Goal: Information Seeking & Learning: Learn about a topic

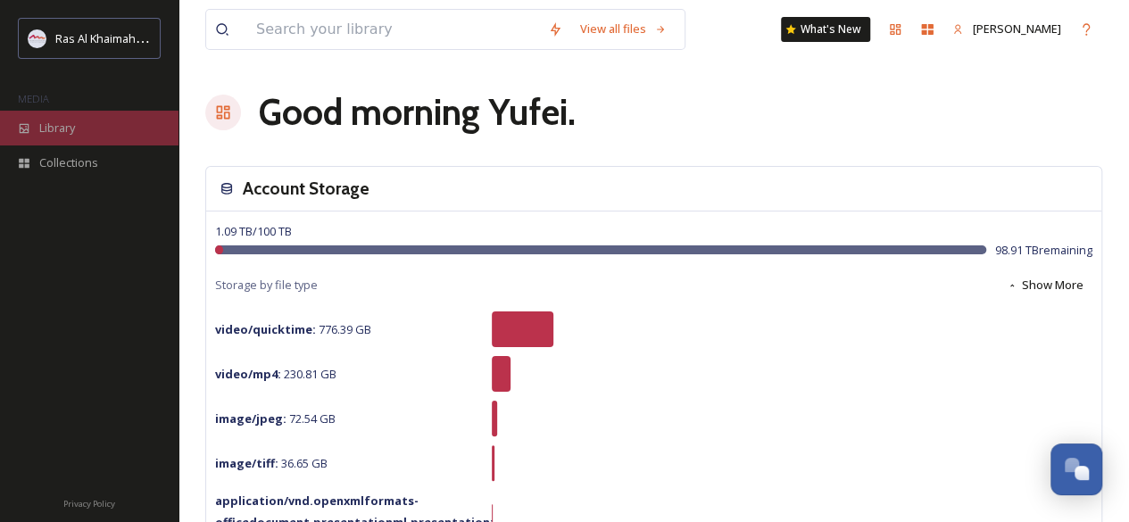
click at [73, 114] on div "Library" at bounding box center [89, 128] width 178 height 35
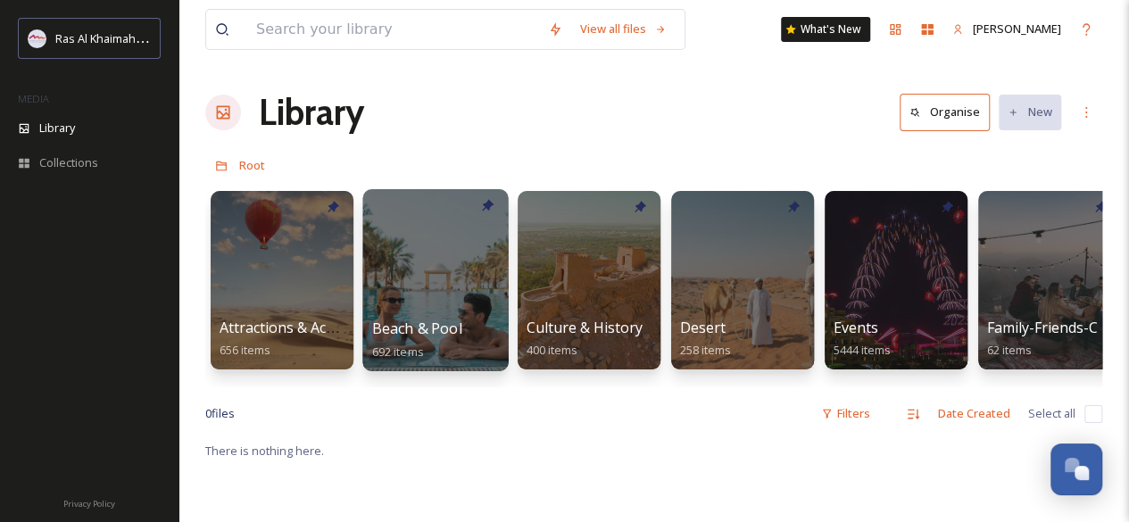
click at [454, 259] on div at bounding box center [434, 280] width 145 height 182
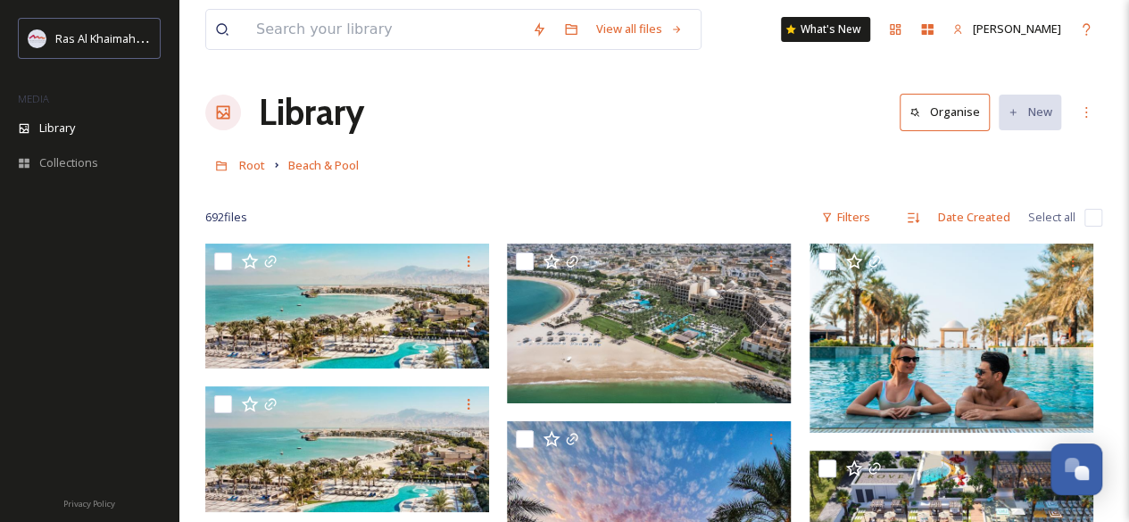
scroll to position [178, 0]
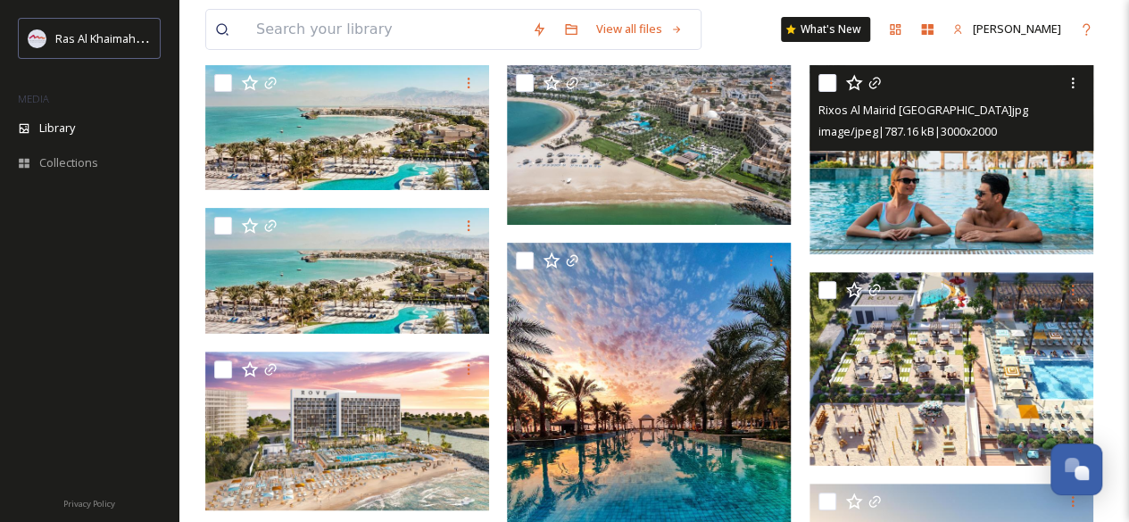
click at [930, 216] on img at bounding box center [951, 159] width 284 height 189
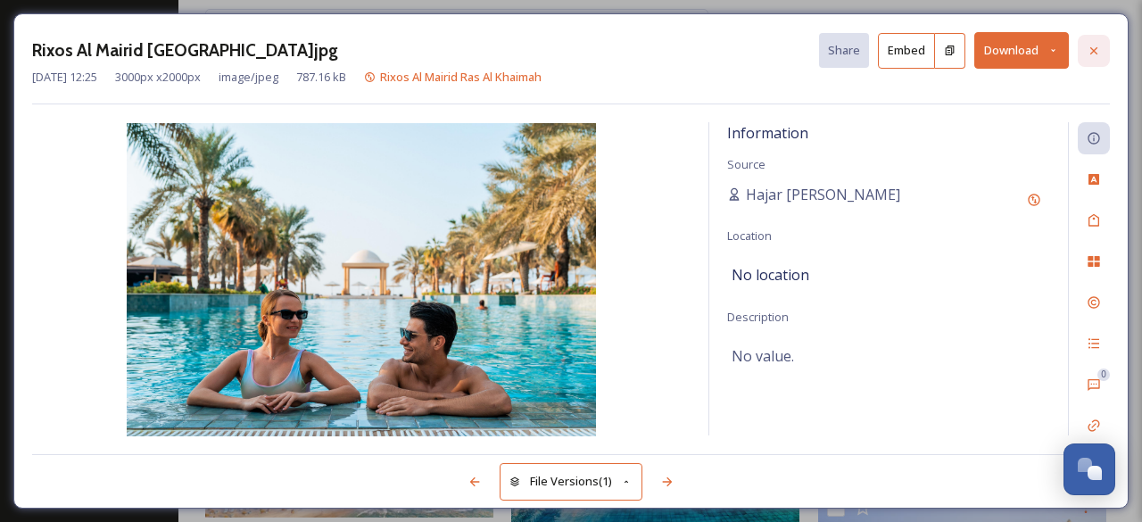
click at [1083, 50] on div at bounding box center [1094, 51] width 32 height 32
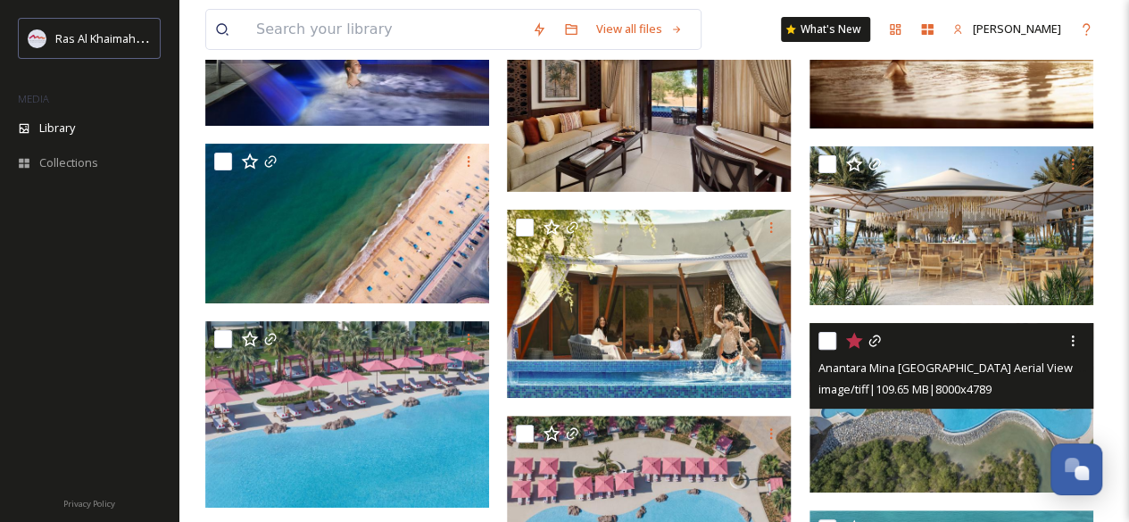
scroll to position [3570, 0]
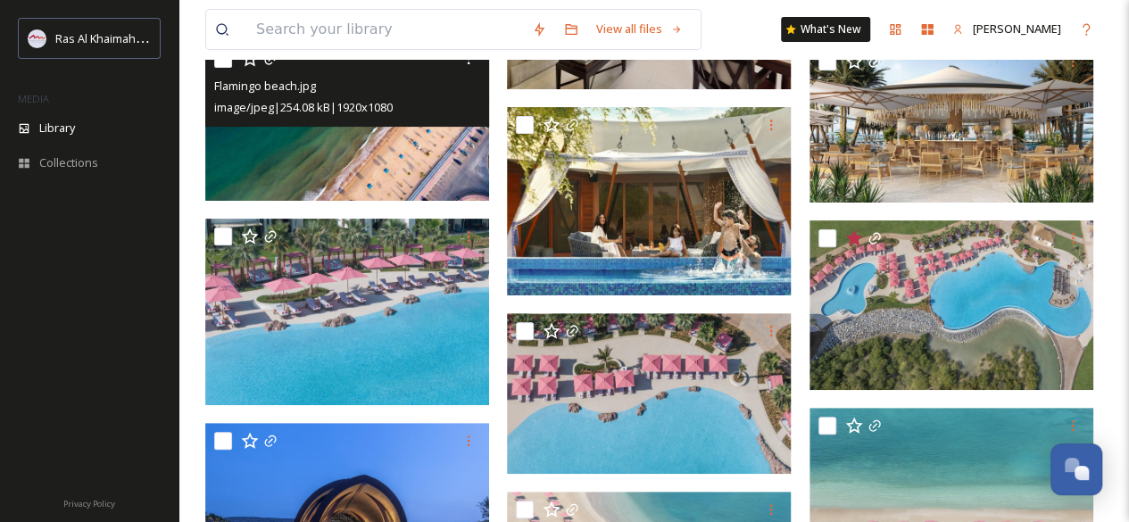
click at [373, 169] on img at bounding box center [347, 121] width 284 height 160
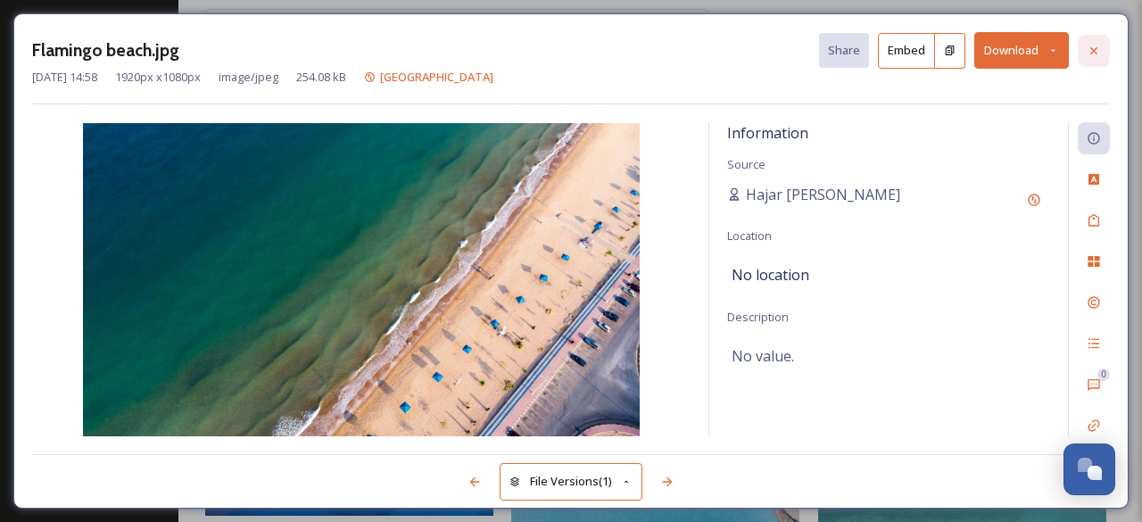
click at [1095, 54] on icon at bounding box center [1094, 51] width 14 height 14
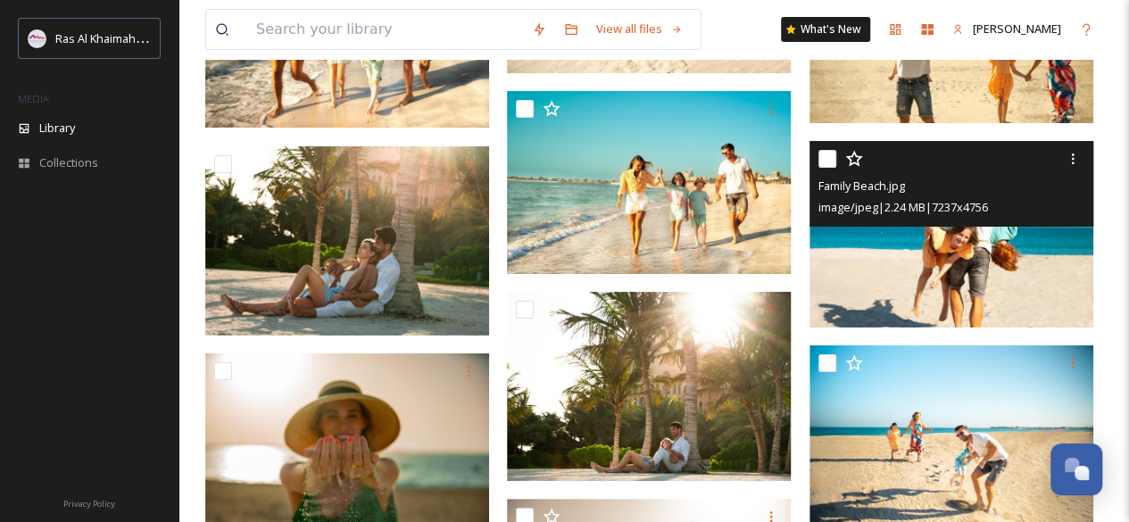
scroll to position [20883, 0]
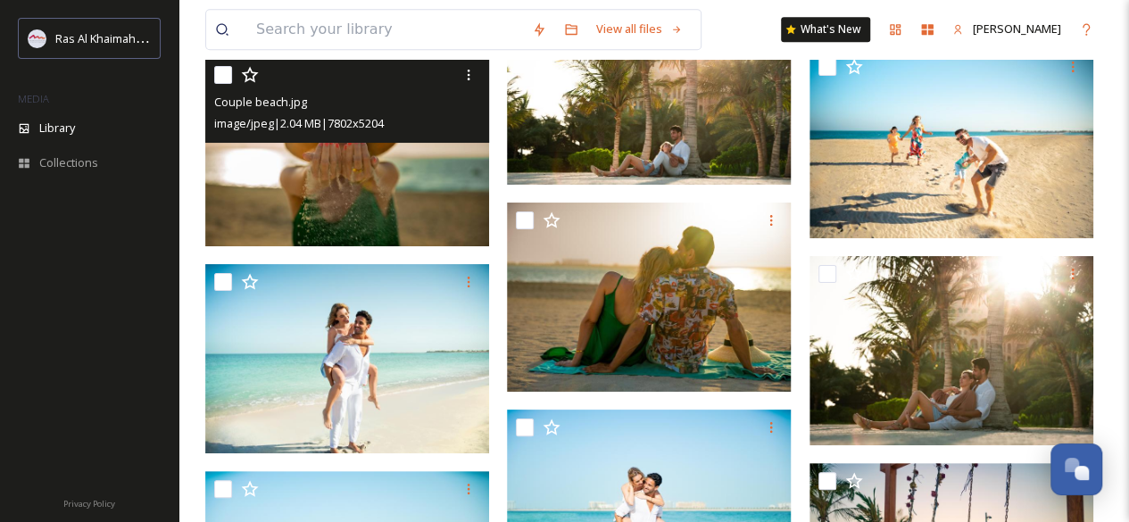
click at [459, 165] on img at bounding box center [347, 151] width 284 height 189
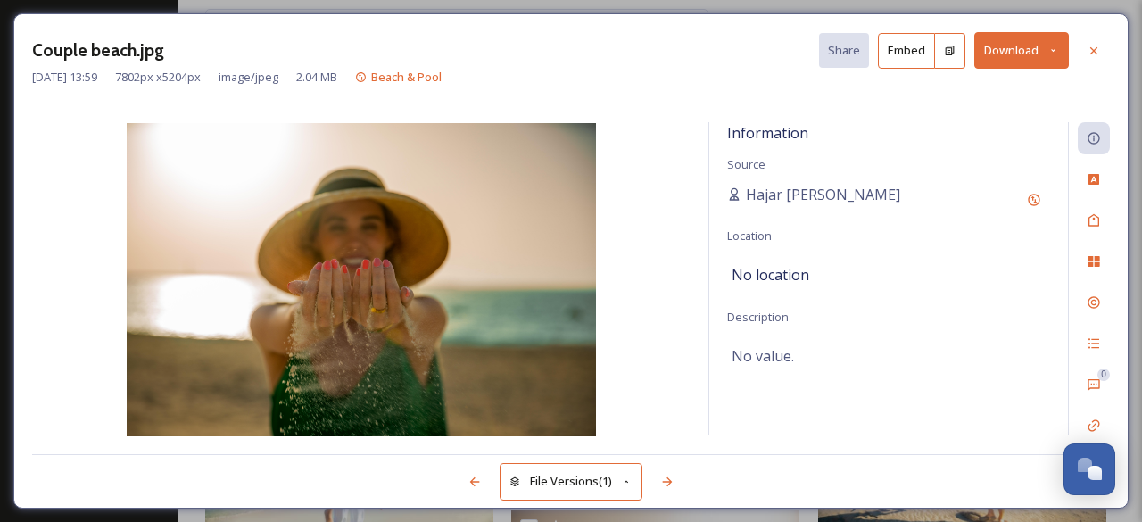
click at [926, 235] on div "Information Source Hajar [GEOGRAPHIC_DATA] Location No location Description No …" at bounding box center [888, 278] width 359 height 313
click at [1092, 50] on icon at bounding box center [1094, 51] width 14 height 14
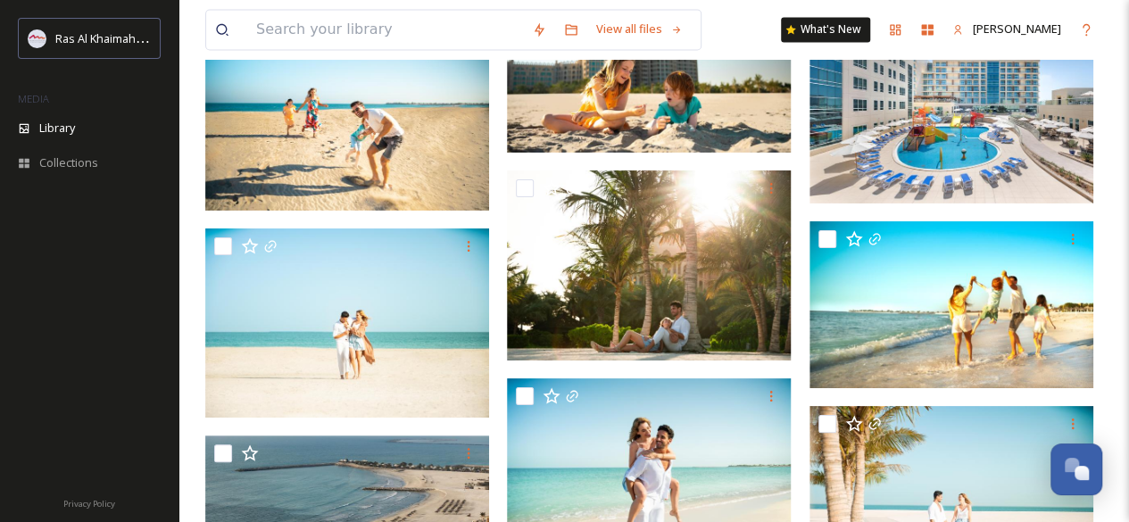
scroll to position [21776, 0]
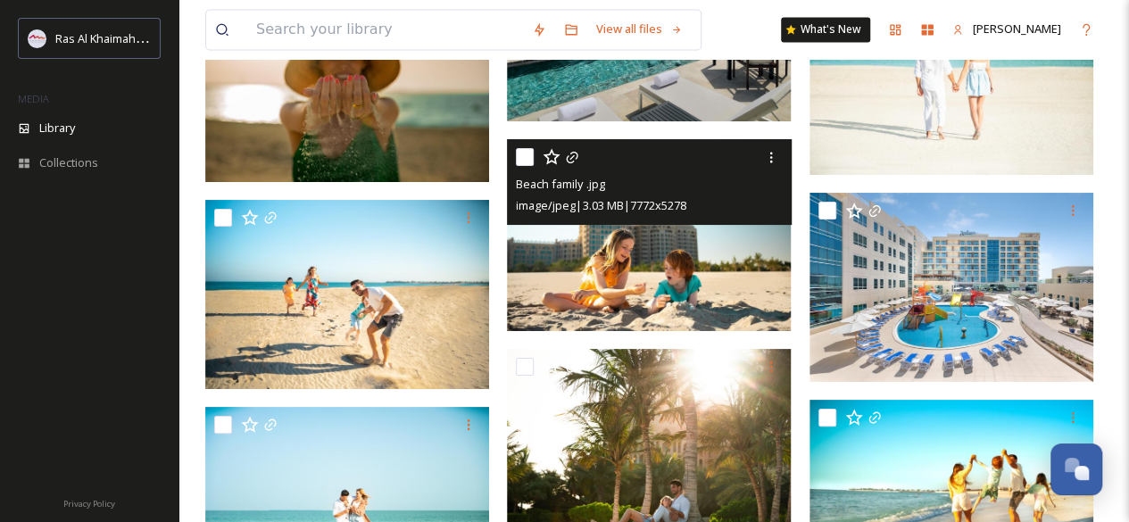
click at [645, 270] on img at bounding box center [649, 235] width 284 height 193
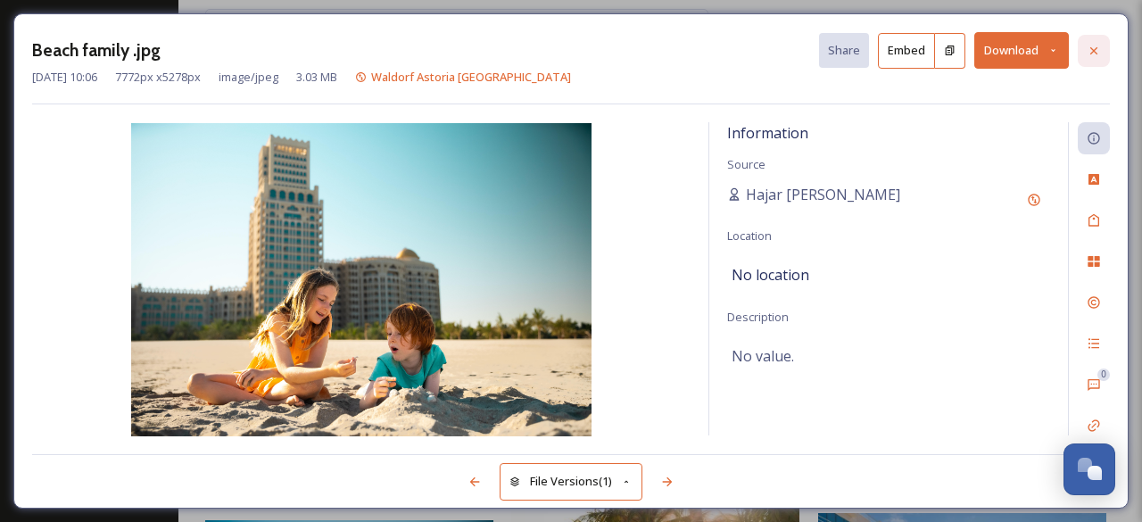
drag, startPoint x: 467, startPoint y: 254, endPoint x: 1089, endPoint y: 45, distance: 656.4
click at [1089, 45] on icon at bounding box center [1094, 51] width 14 height 14
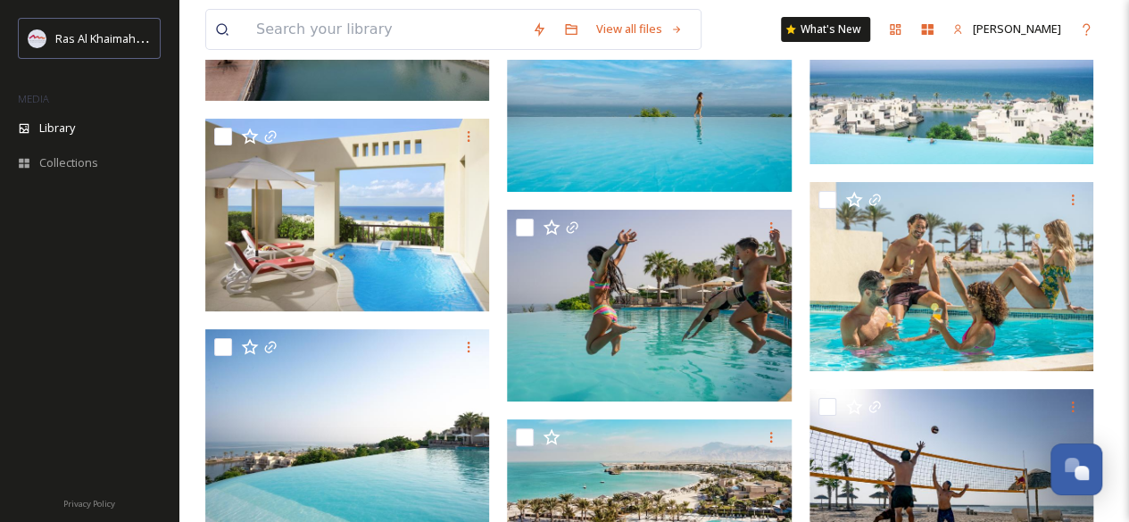
scroll to position [24364, 0]
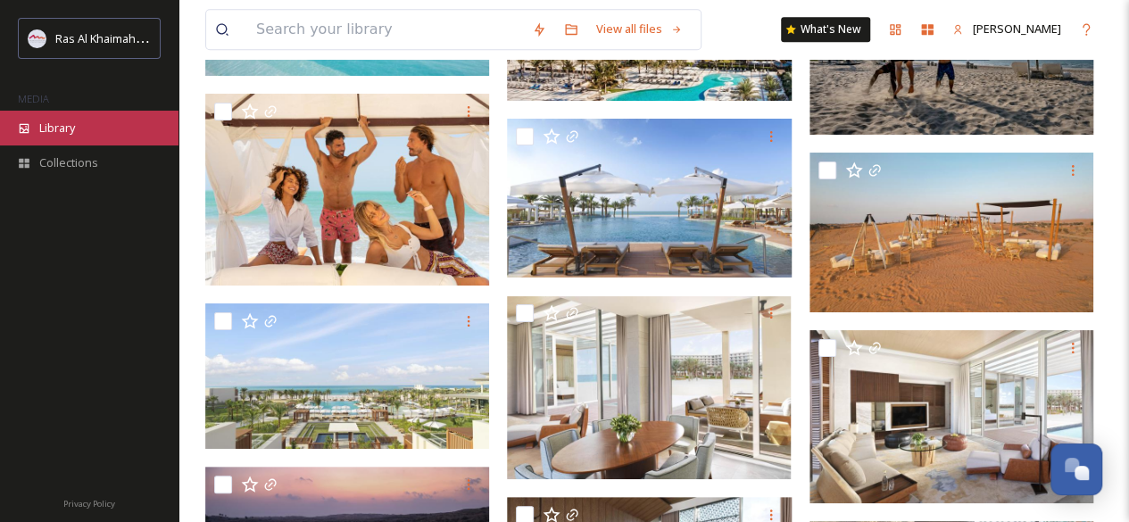
click at [95, 123] on div "Library" at bounding box center [89, 128] width 178 height 35
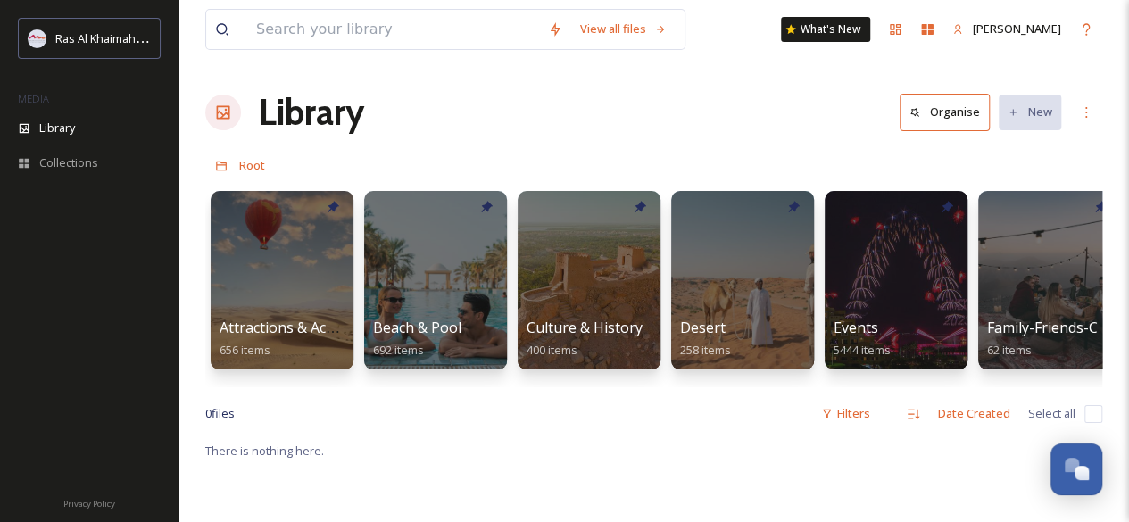
scroll to position [0, 299]
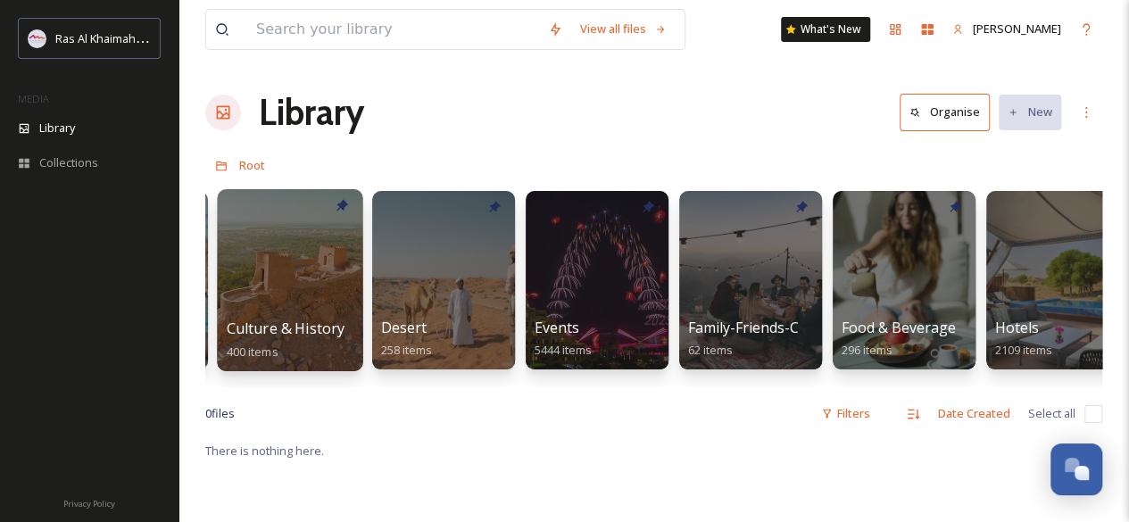
click at [327, 321] on span "Culture & History" at bounding box center [286, 329] width 119 height 20
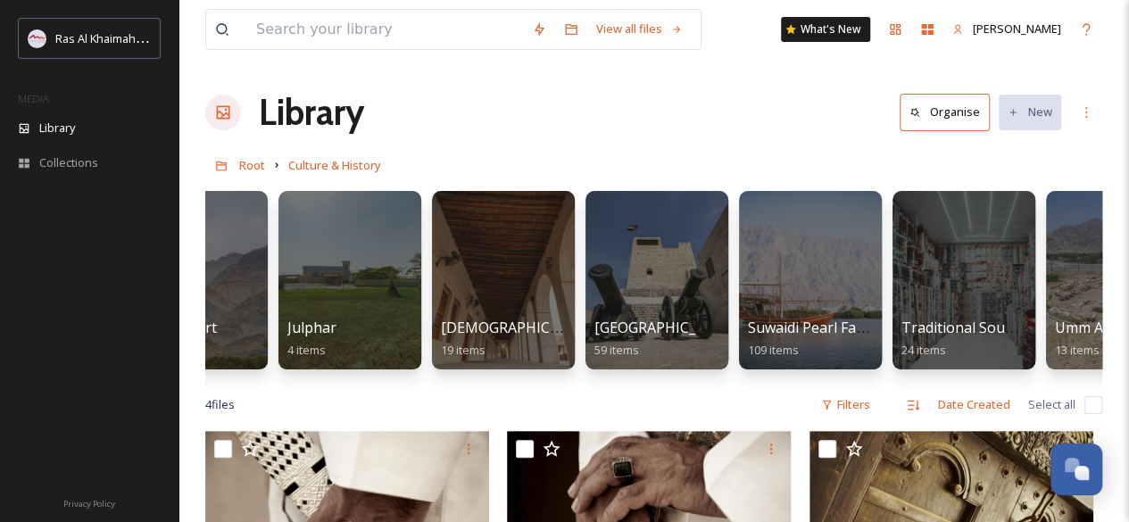
scroll to position [0, 409]
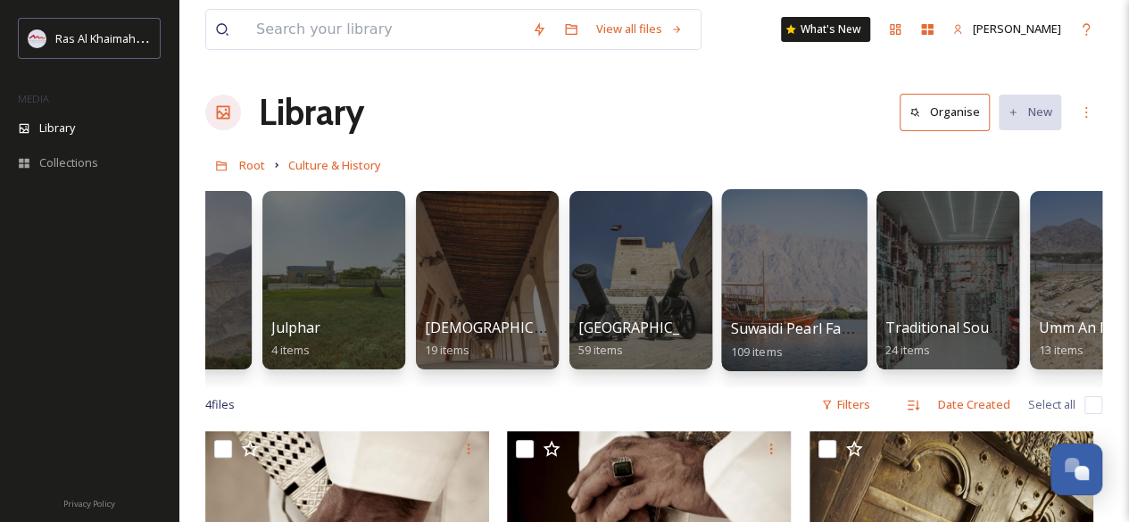
click at [843, 310] on div at bounding box center [793, 280] width 145 height 182
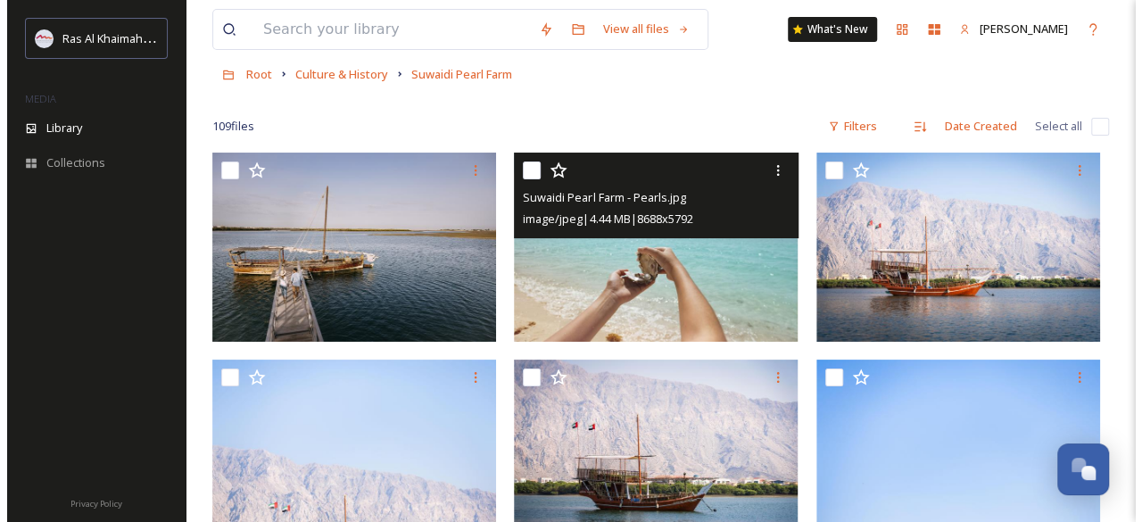
scroll to position [178, 0]
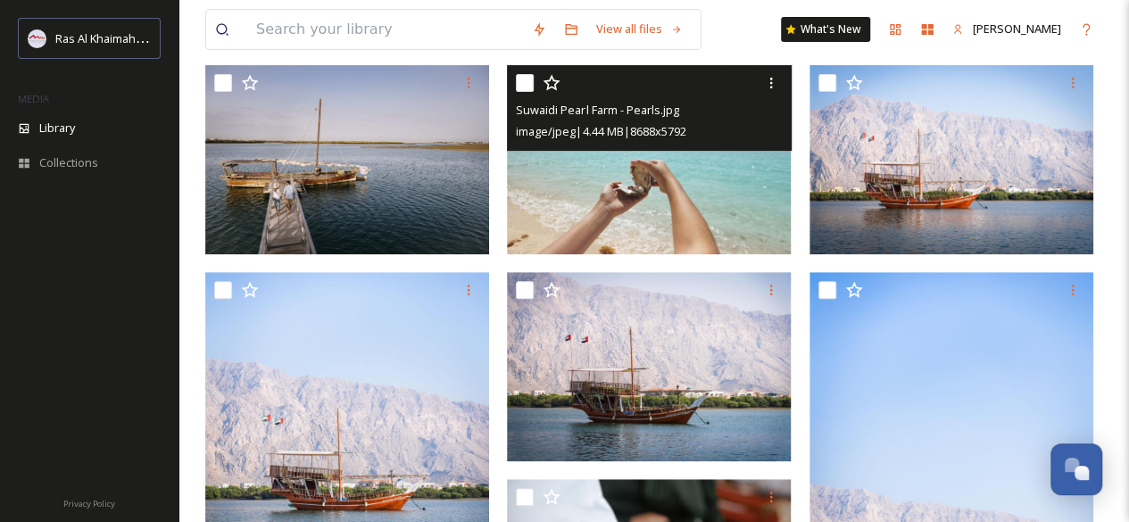
click at [704, 189] on img at bounding box center [649, 159] width 284 height 189
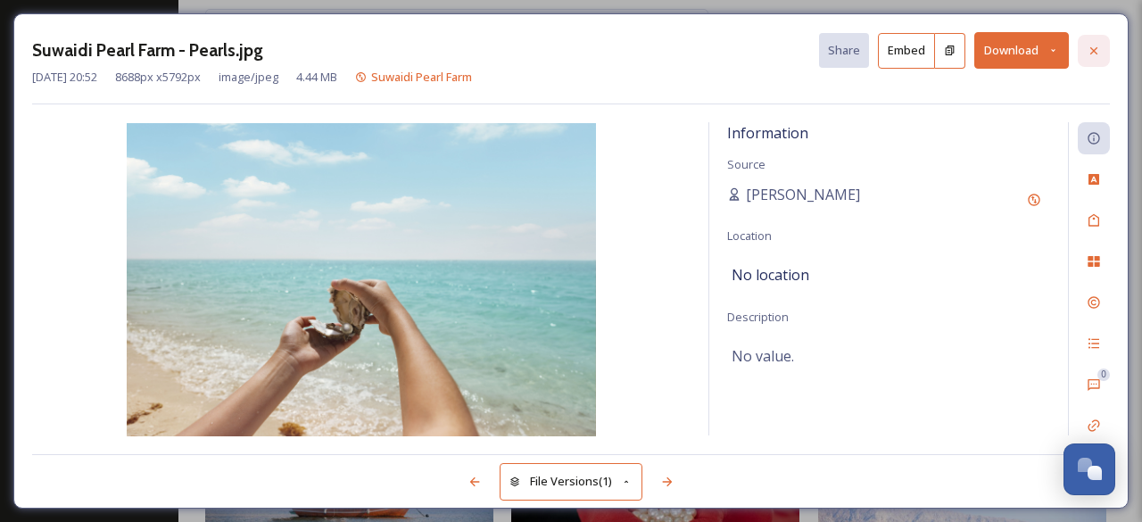
click at [1095, 53] on icon at bounding box center [1094, 51] width 14 height 14
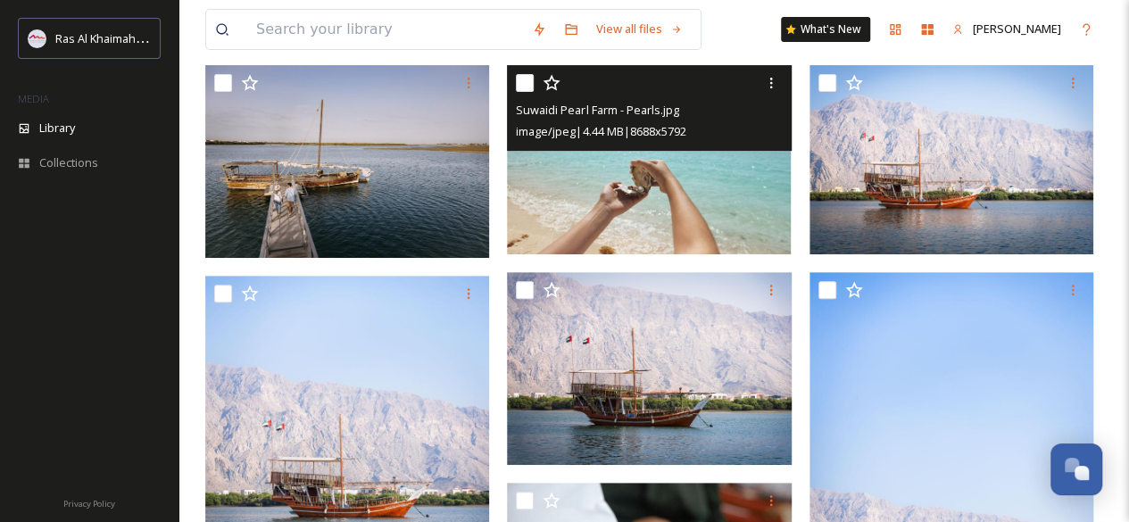
click at [685, 202] on img at bounding box center [649, 159] width 284 height 189
